Goal: Information Seeking & Learning: Learn about a topic

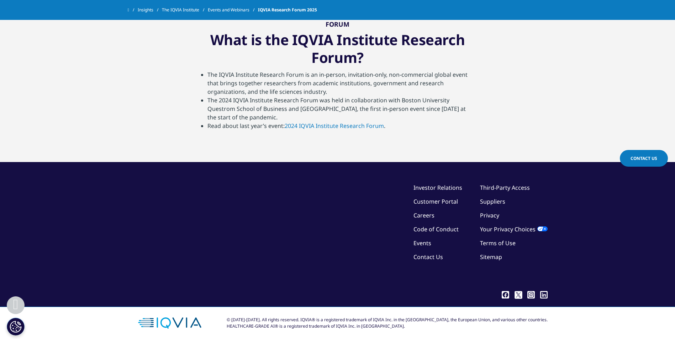
scroll to position [1218, 0]
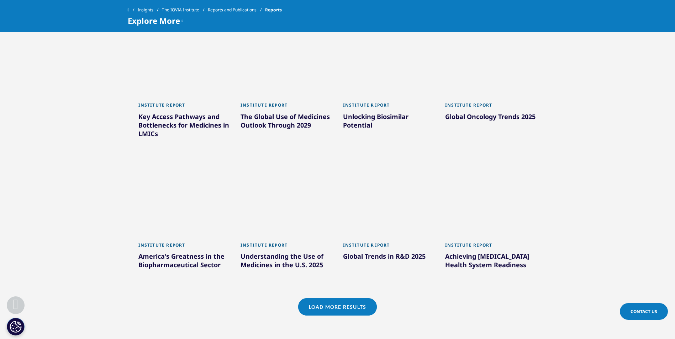
scroll to position [540, 0]
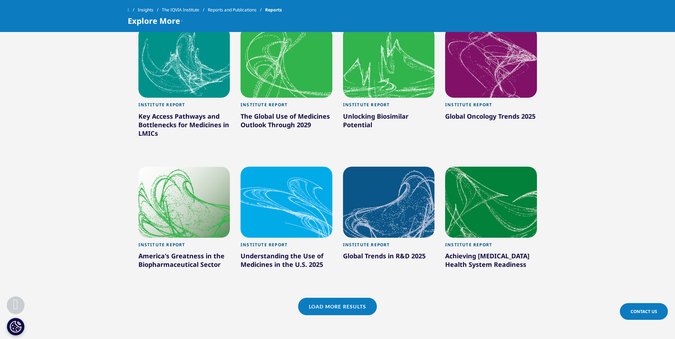
click at [271, 258] on div "Understanding the Use of Medicines in the U.S. 2025" at bounding box center [287, 262] width 92 height 20
click at [267, 243] on div "Institute Report" at bounding box center [287, 247] width 92 height 10
click at [287, 228] on div at bounding box center [287, 202] width 92 height 71
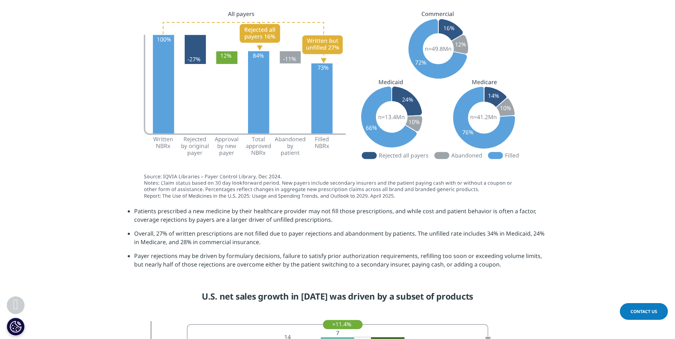
scroll to position [1618, 0]
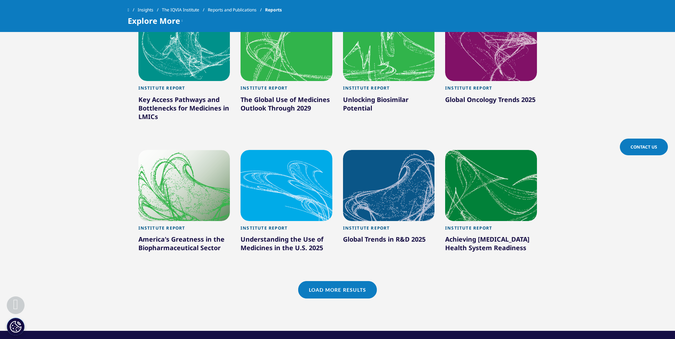
scroll to position [540, 0]
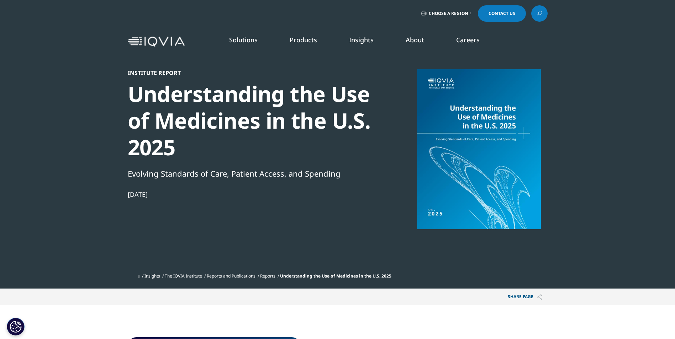
click at [469, 104] on div at bounding box center [478, 149] width 137 height 160
